Goal: Transaction & Acquisition: Purchase product/service

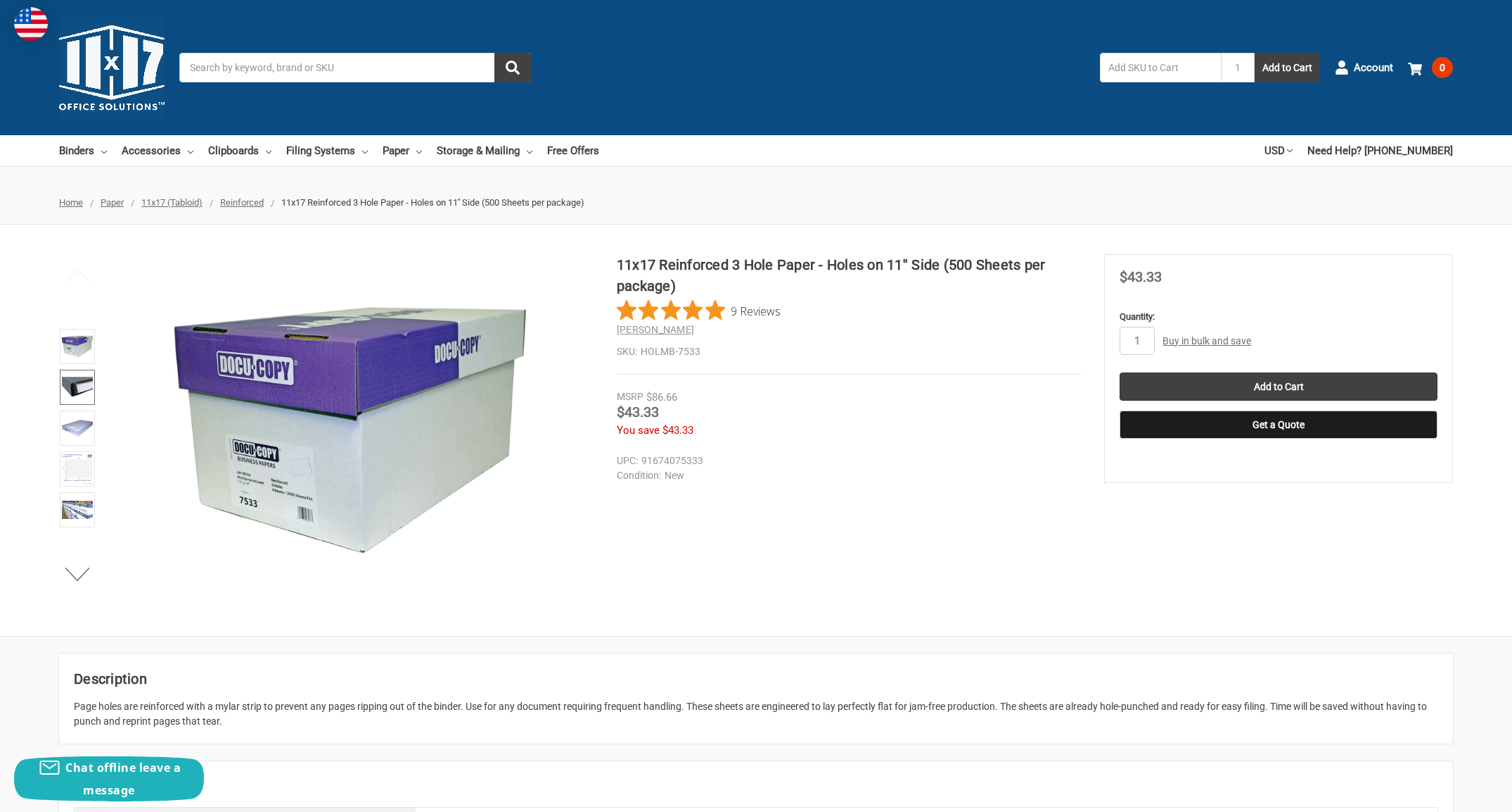
click at [77, 382] on img at bounding box center [78, 387] width 31 height 31
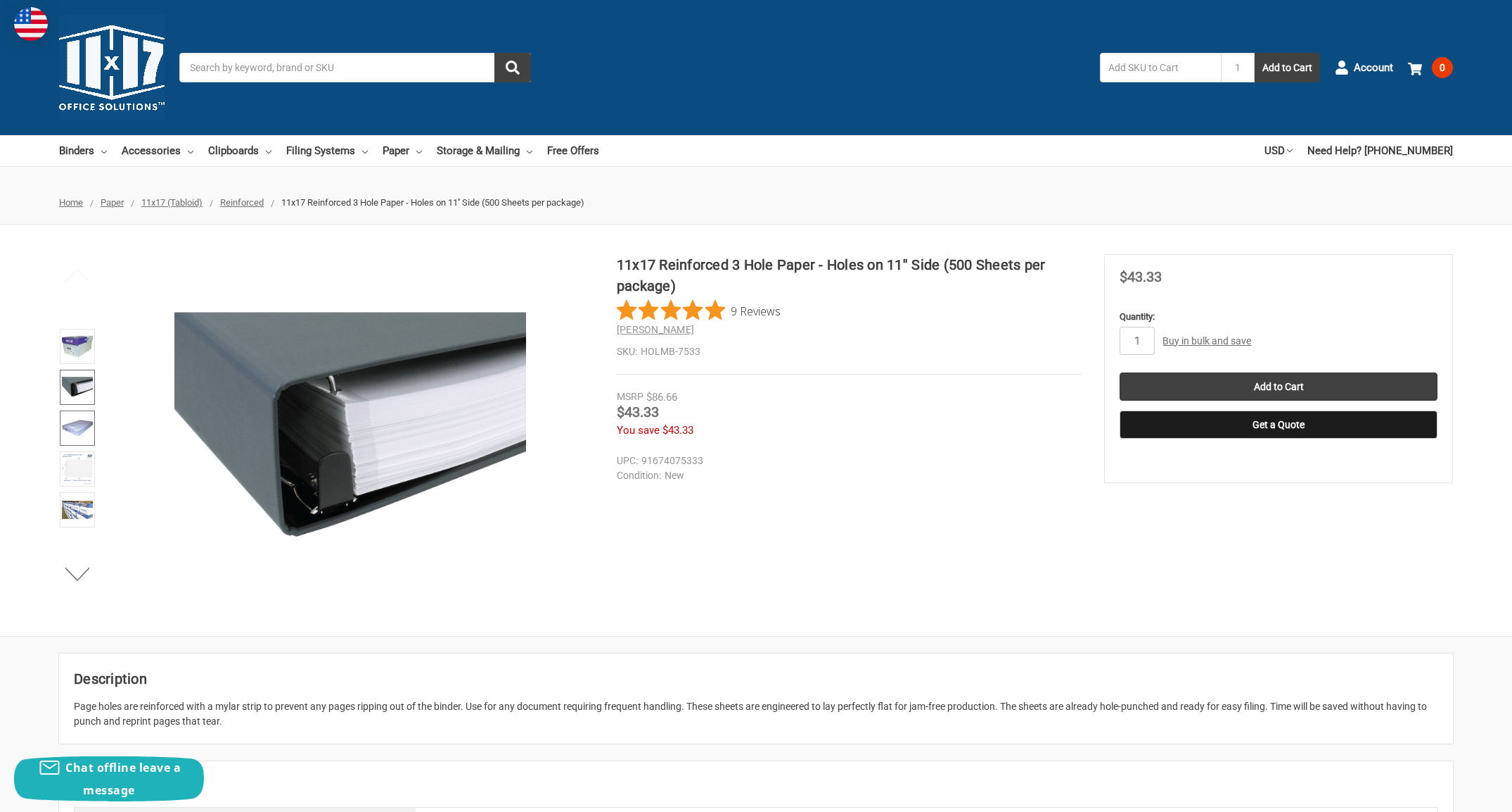
click at [73, 415] on img at bounding box center [78, 429] width 31 height 31
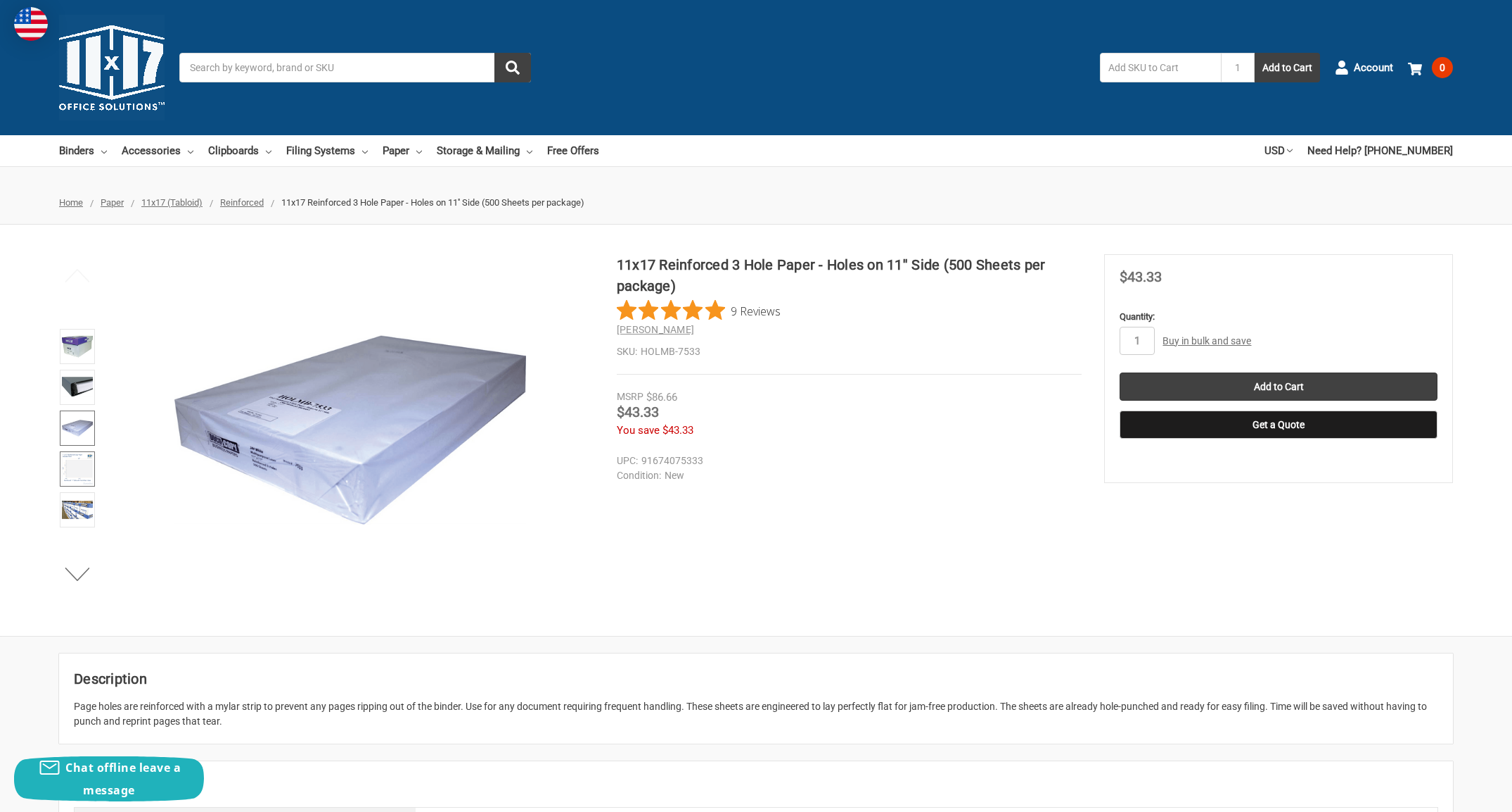
click at [71, 469] on img at bounding box center [78, 469] width 31 height 31
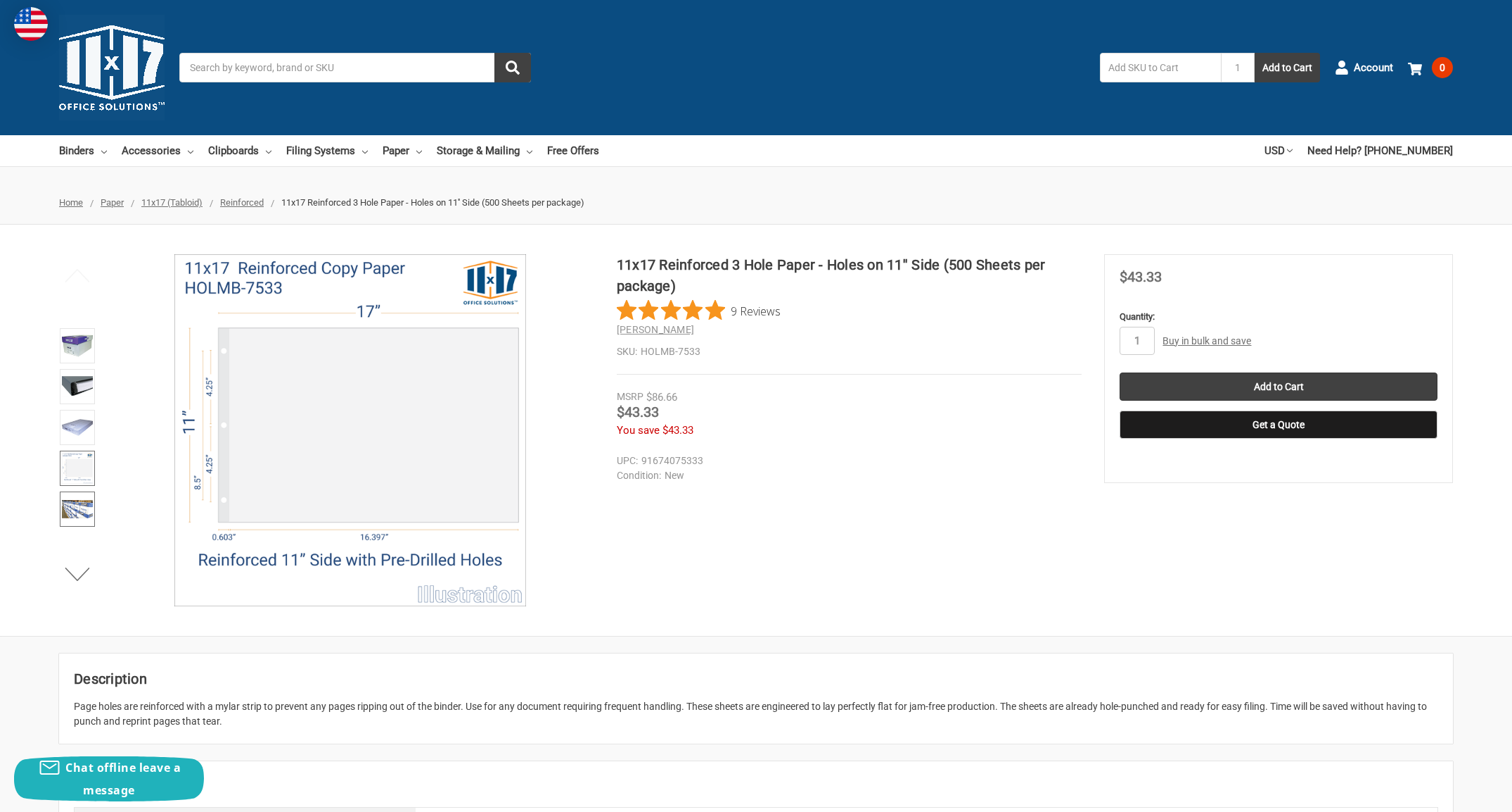
click at [75, 504] on img at bounding box center [78, 509] width 31 height 31
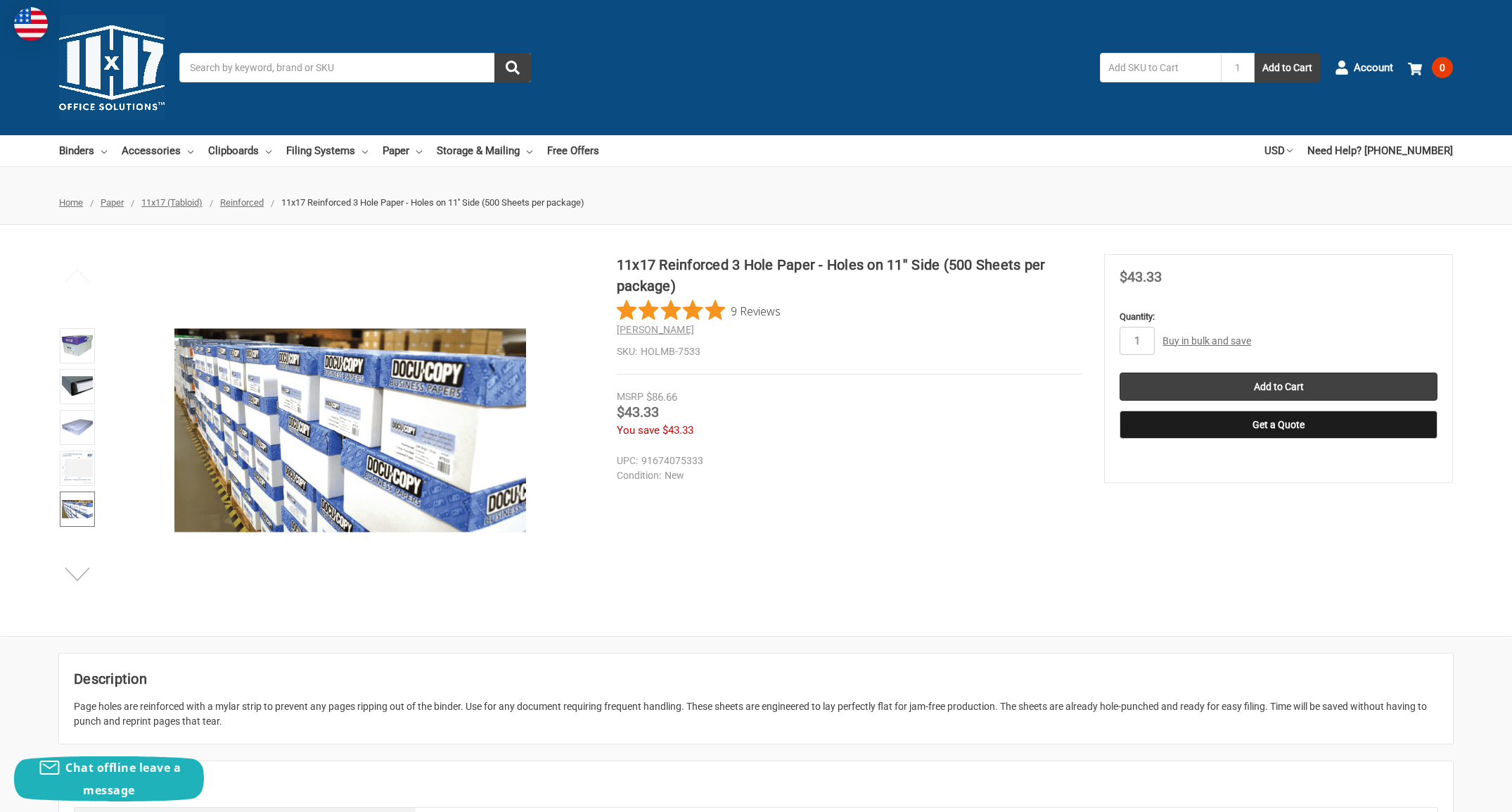
click at [76, 574] on button "Next" at bounding box center [78, 573] width 43 height 29
click at [81, 514] on img at bounding box center [78, 510] width 31 height 31
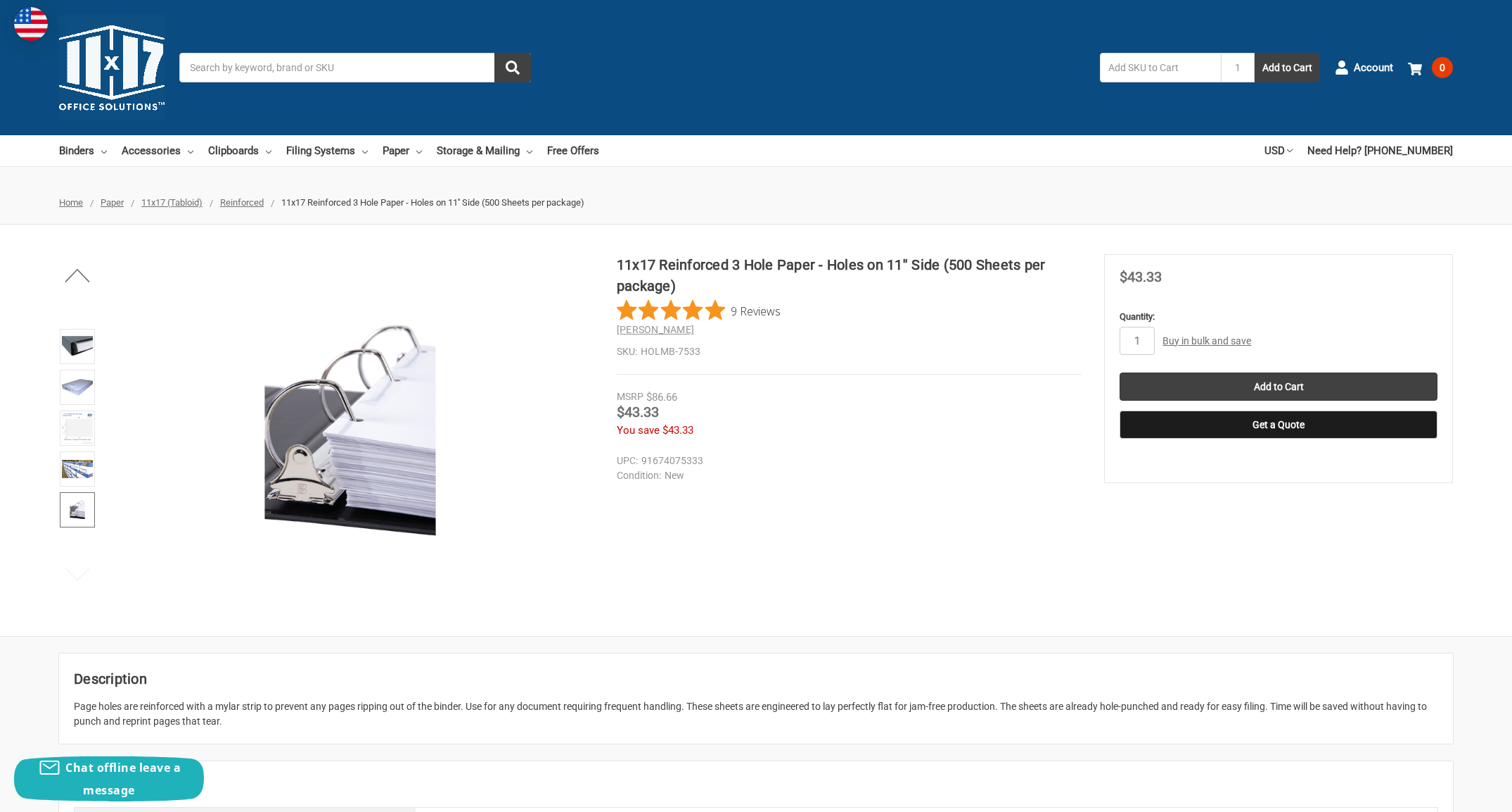
click at [917, 444] on section "11x17 Reinforced 3 Hole Paper - Holes on 11'' Side (500 Sheets per package) 9 R…" at bounding box center [861, 353] width 488 height 200
click at [1143, 341] on input "1" at bounding box center [1138, 340] width 35 height 29
type input "10"
click at [1354, 319] on label "Quantity:" at bounding box center [1279, 317] width 318 height 14
click at [1155, 326] on input "10" at bounding box center [1138, 340] width 35 height 29
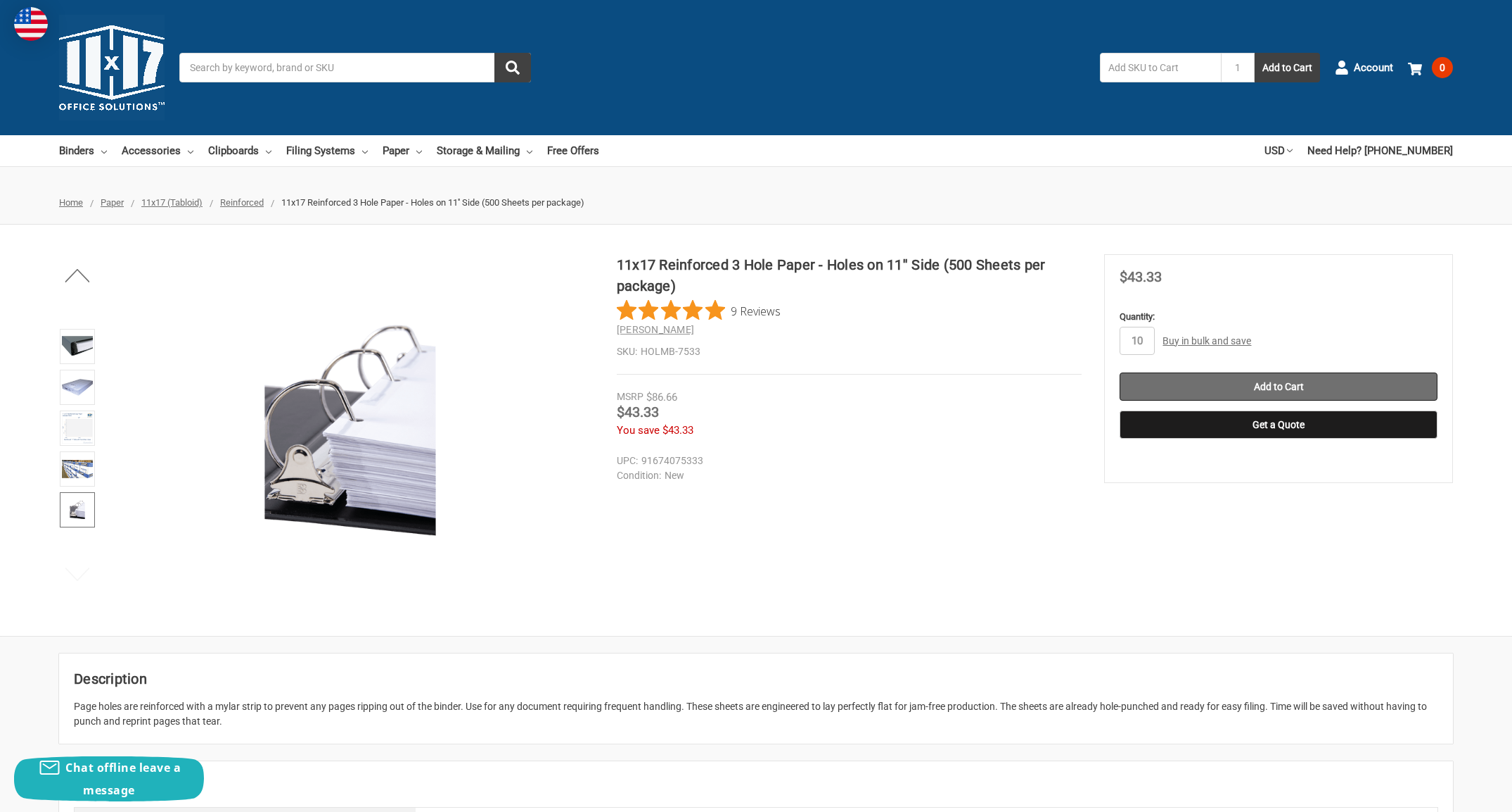
click at [1279, 387] on input "Add to Cart" at bounding box center [1279, 386] width 318 height 29
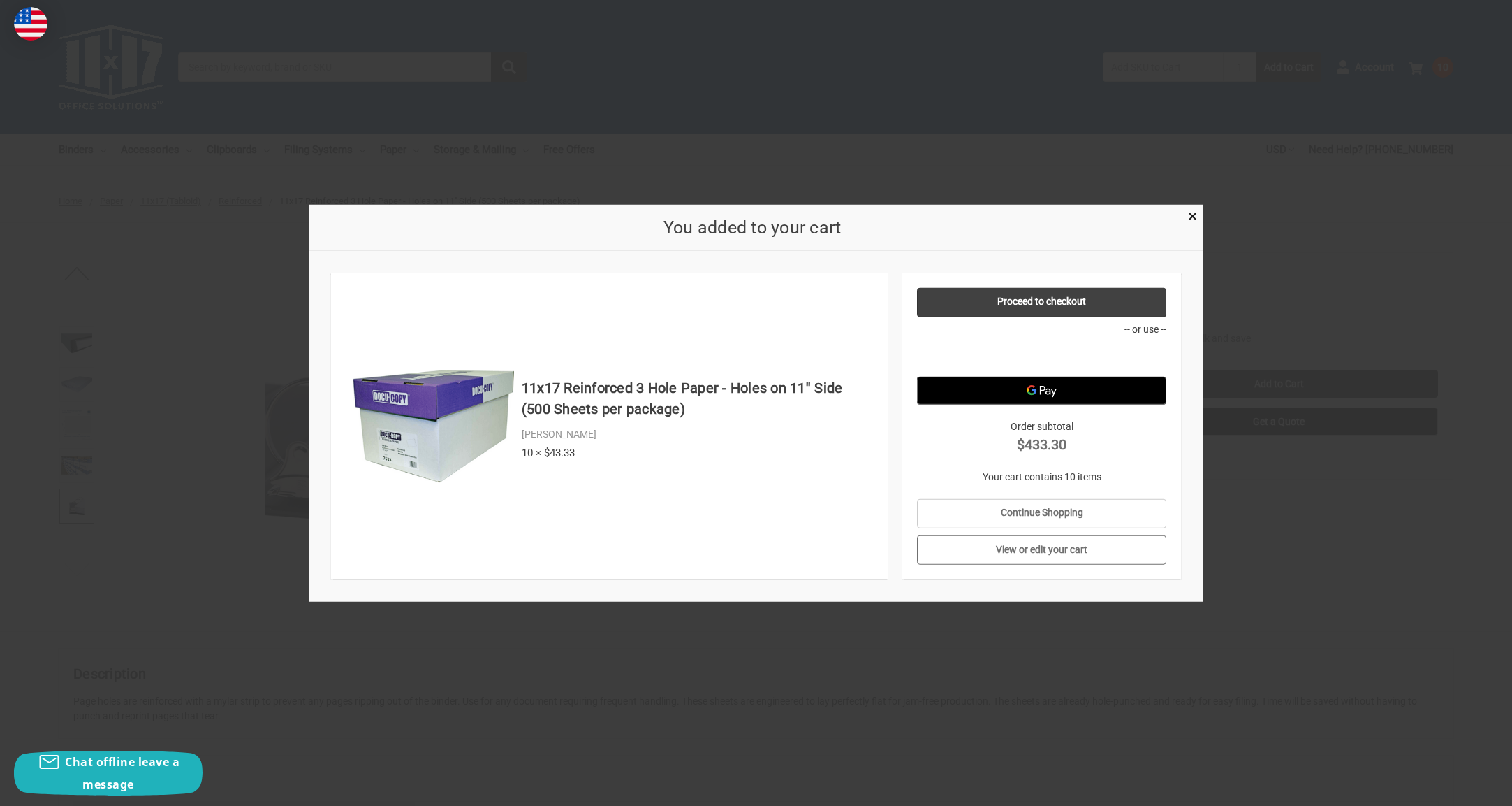
click at [1073, 548] on link "View or edit your cart" at bounding box center [1042, 549] width 250 height 29
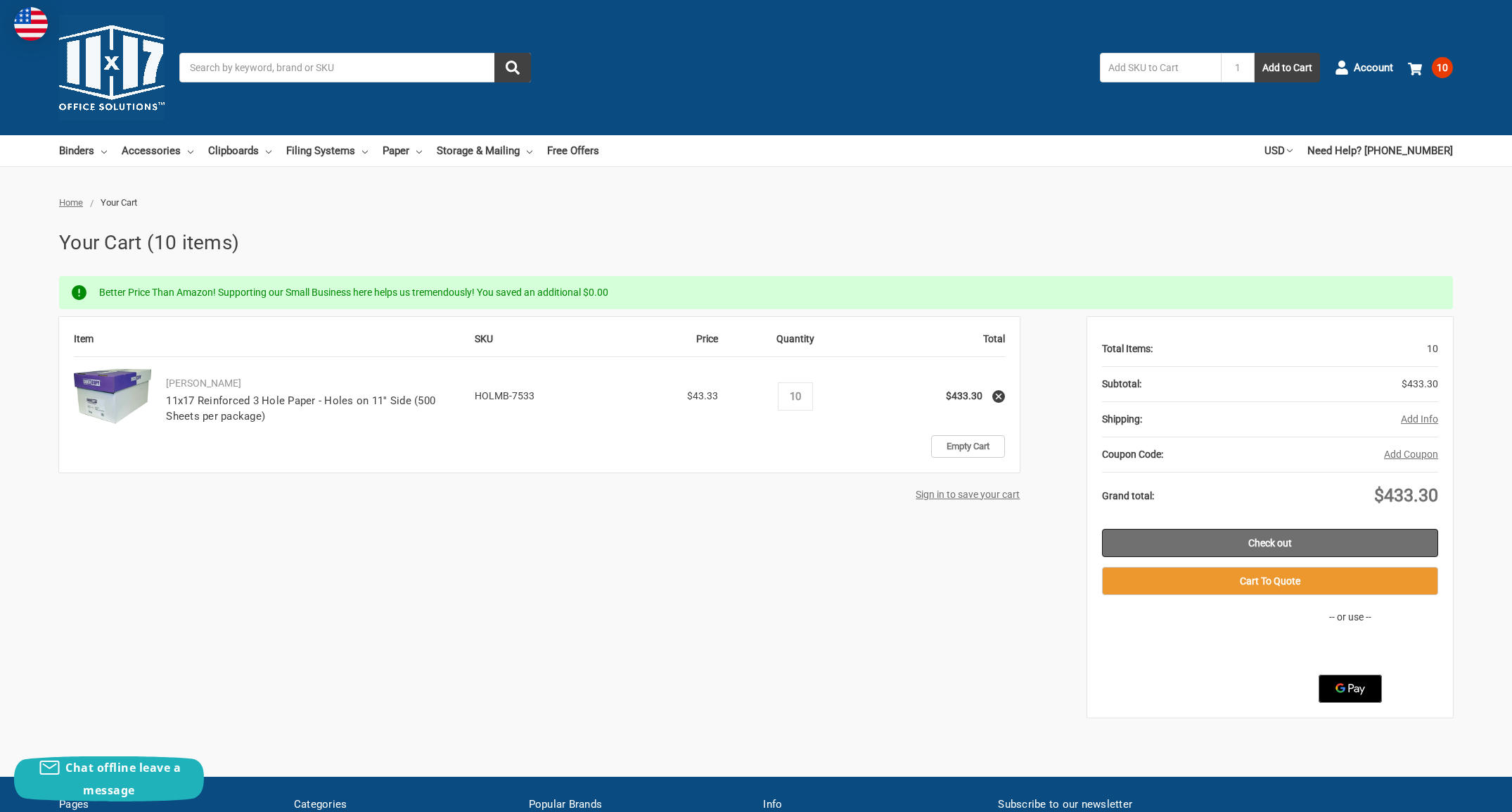
click at [1206, 537] on link "Check out" at bounding box center [1270, 543] width 336 height 29
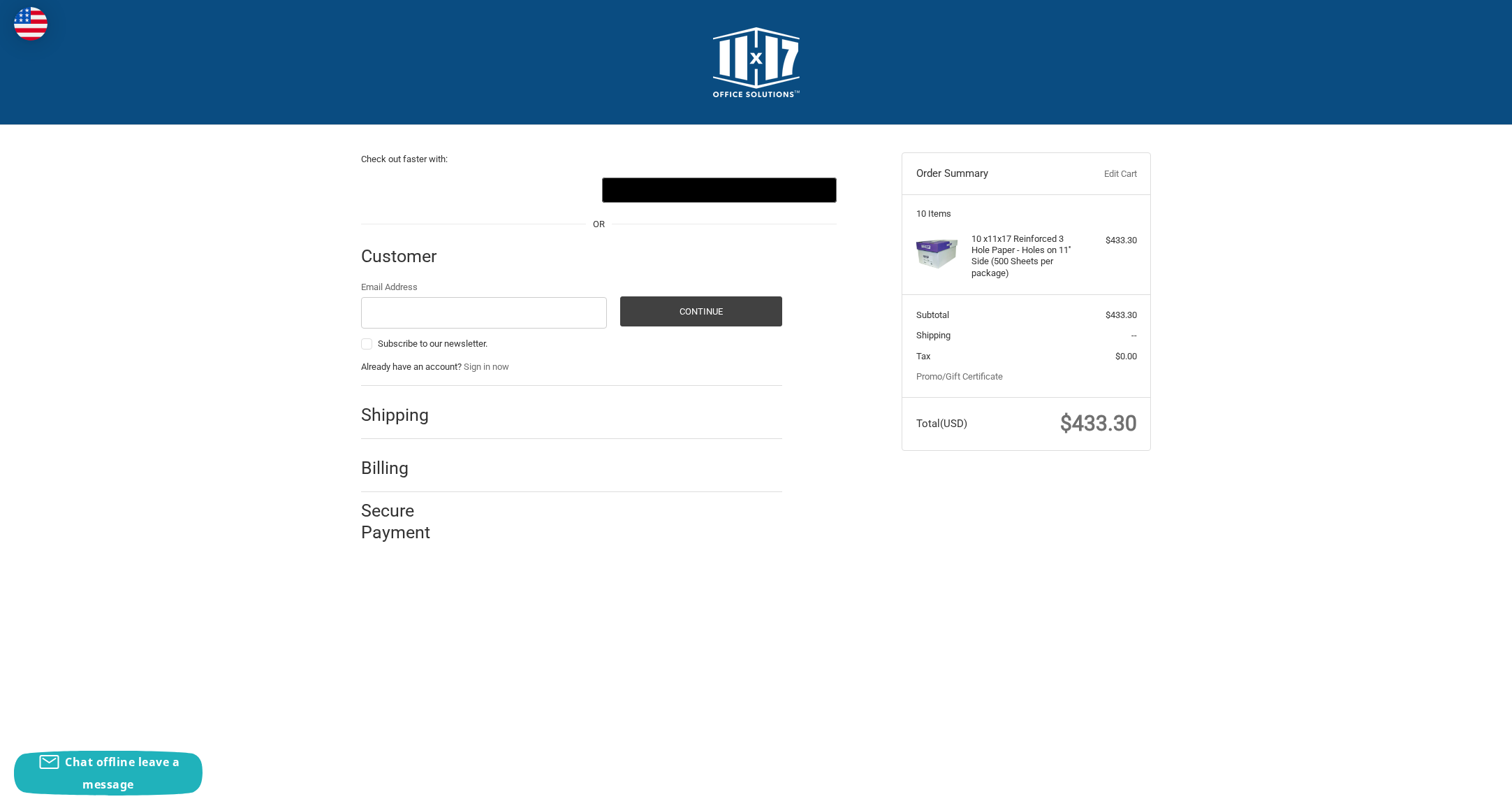
click at [767, 495] on li "Secure Payment" at bounding box center [572, 518] width 421 height 53
click at [391, 415] on h2 "Shipping" at bounding box center [402, 415] width 82 height 21
click at [447, 313] on input "Email Address" at bounding box center [484, 312] width 246 height 31
drag, startPoint x: 478, startPoint y: 313, endPoint x: 343, endPoint y: 314, distance: 135.0
click at [343, 313] on div "Check out faster with: @import url(//fonts.googleapis.com/css?family=Google+San…" at bounding box center [756, 342] width 838 height 433
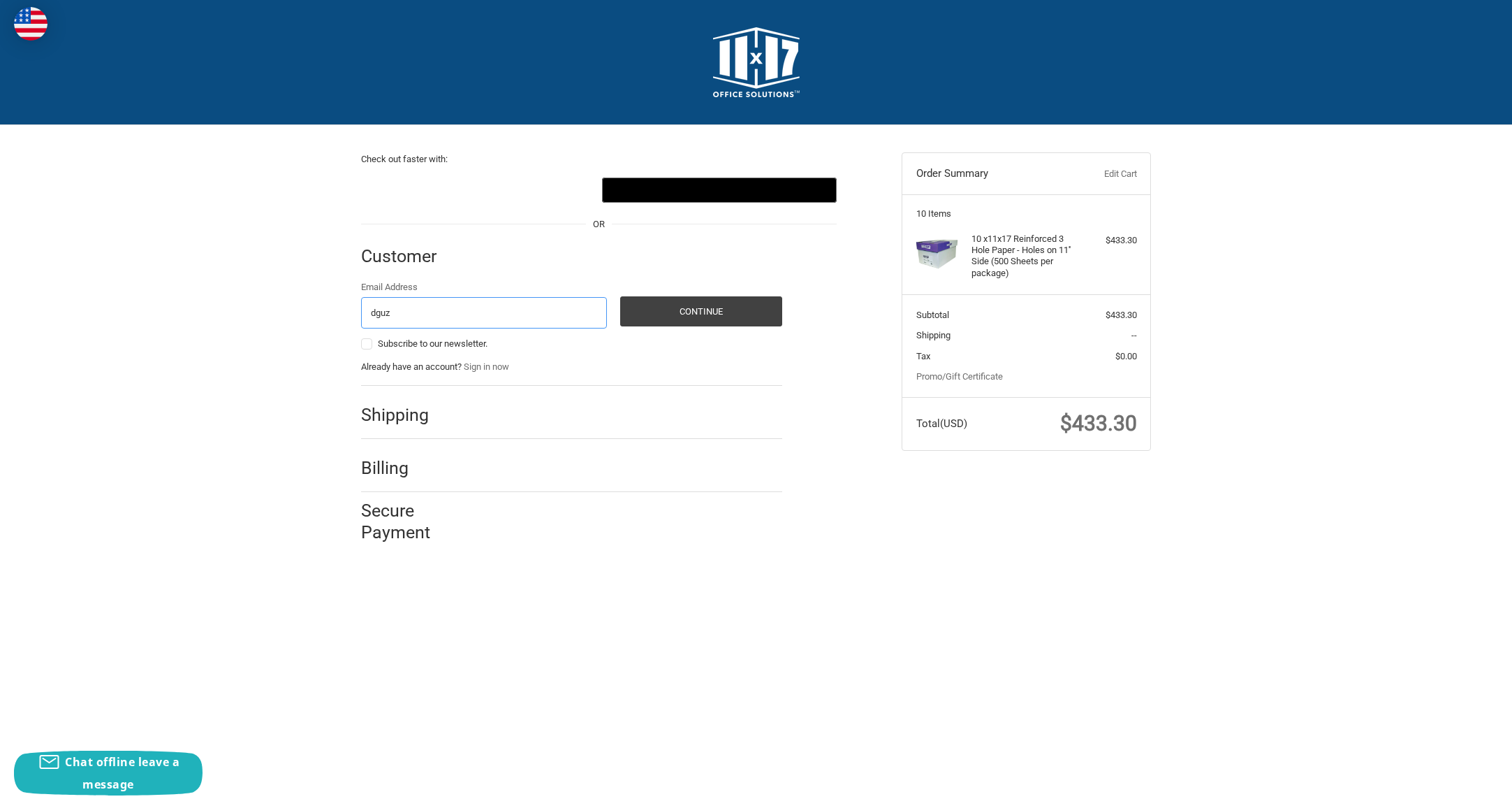
type input "dguzman@precisionimages.com"
click at [664, 311] on button "Continue" at bounding box center [701, 311] width 162 height 30
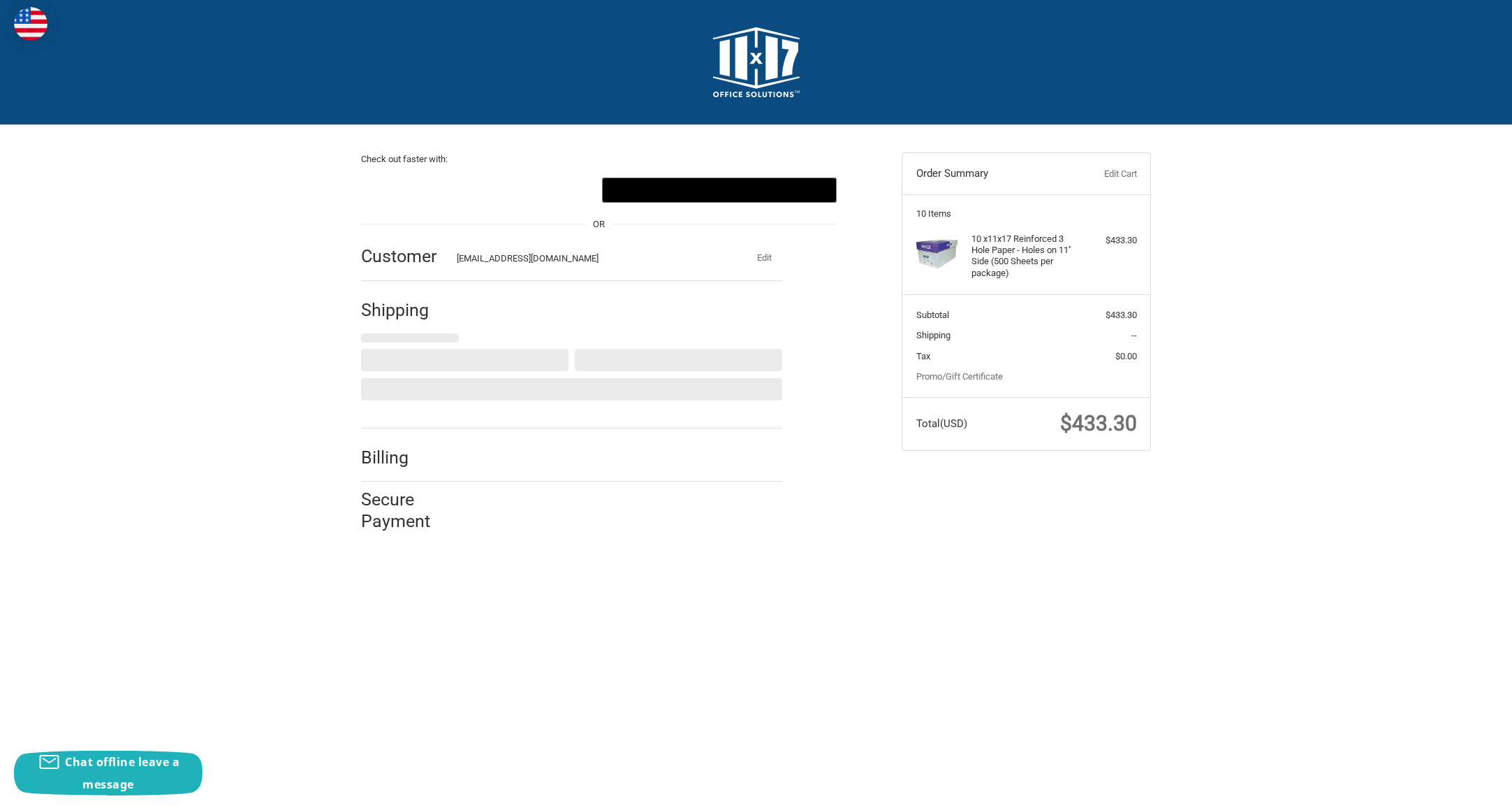
select select "US"
